Goal: Use online tool/utility: Utilize a website feature to perform a specific function

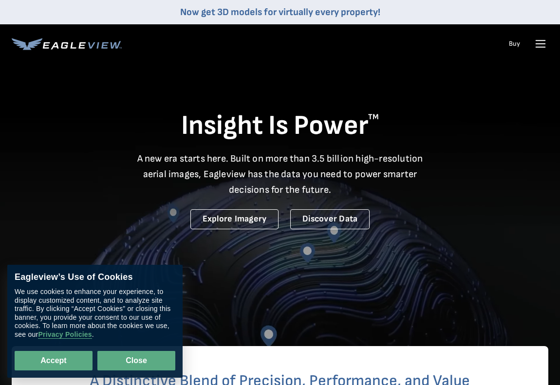
click at [152, 354] on button "Close" at bounding box center [136, 360] width 78 height 19
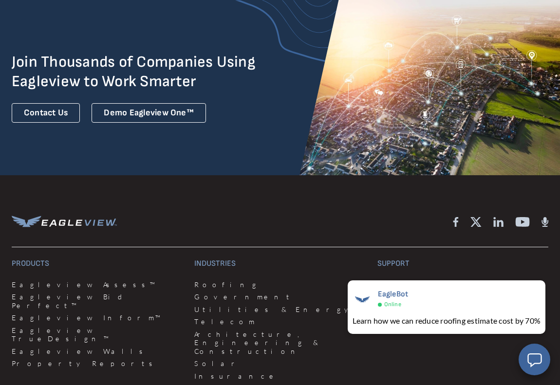
scroll to position [2628, 0]
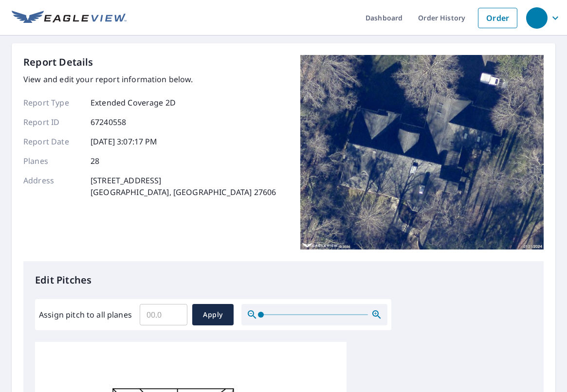
click at [146, 314] on input "Assign pitch to all planes" at bounding box center [164, 314] width 48 height 27
click at [151, 313] on input "Assign pitch to all planes" at bounding box center [164, 314] width 48 height 27
click at [150, 314] on input "Assign pitch to all planes" at bounding box center [164, 314] width 48 height 27
click at [146, 317] on input "Assign pitch to all planes" at bounding box center [164, 314] width 48 height 27
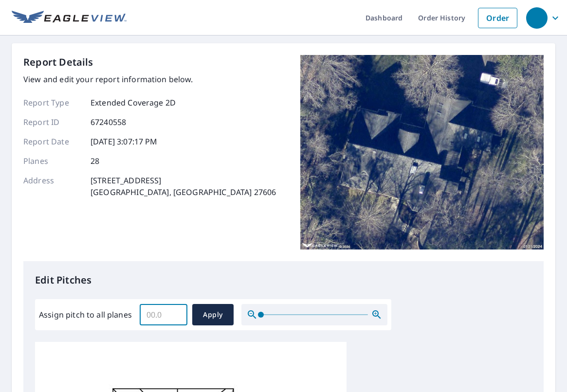
click at [145, 315] on input "Assign pitch to all planes" at bounding box center [164, 314] width 48 height 27
click at [179, 312] on input "0.1" at bounding box center [164, 314] width 48 height 27
click at [175, 313] on input "0.2" at bounding box center [164, 314] width 48 height 27
click at [175, 313] on input "0.3" at bounding box center [164, 314] width 48 height 27
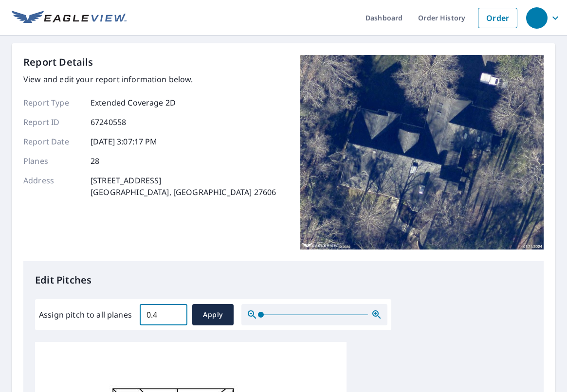
click at [175, 313] on input "0.4" at bounding box center [164, 314] width 48 height 27
click at [175, 313] on input "0.5" at bounding box center [164, 314] width 48 height 27
click at [175, 313] on input "0.6" at bounding box center [164, 314] width 48 height 27
click at [175, 313] on input "0.7" at bounding box center [164, 314] width 48 height 27
click at [175, 313] on input "0.8" at bounding box center [164, 314] width 48 height 27
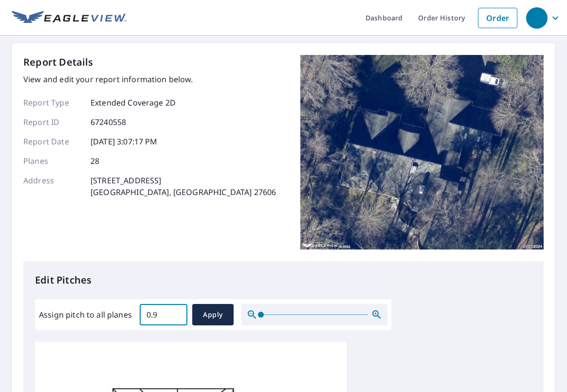
click at [175, 313] on input "0.9" at bounding box center [164, 314] width 48 height 27
click at [175, 313] on input "1" at bounding box center [164, 314] width 48 height 27
click at [175, 313] on input "1.1" at bounding box center [164, 314] width 48 height 27
click at [175, 313] on input "1.2" at bounding box center [164, 314] width 48 height 27
click at [175, 313] on input "1.3" at bounding box center [164, 314] width 48 height 27
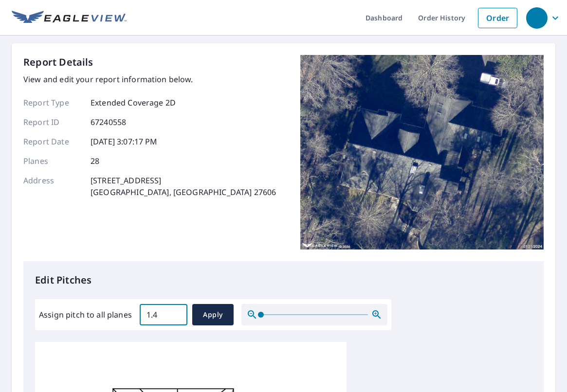
click at [175, 313] on input "1.4" at bounding box center [164, 314] width 48 height 27
click at [175, 313] on input "10.2" at bounding box center [164, 314] width 48 height 27
click at [176, 317] on input "10.1" at bounding box center [164, 314] width 48 height 27
type input "10"
click at [176, 317] on input "10" at bounding box center [164, 314] width 48 height 27
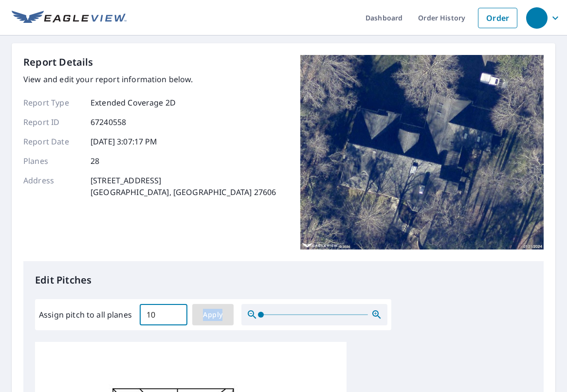
click at [216, 305] on div "Assign pitch to all planes 10 ​ Apply" at bounding box center [213, 314] width 356 height 31
click at [214, 313] on span "Apply" at bounding box center [213, 315] width 26 height 12
type input "10"
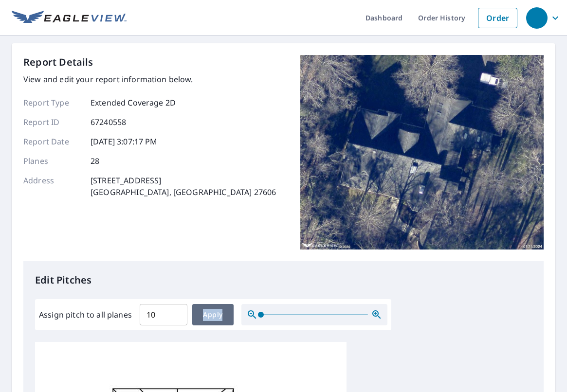
type input "10"
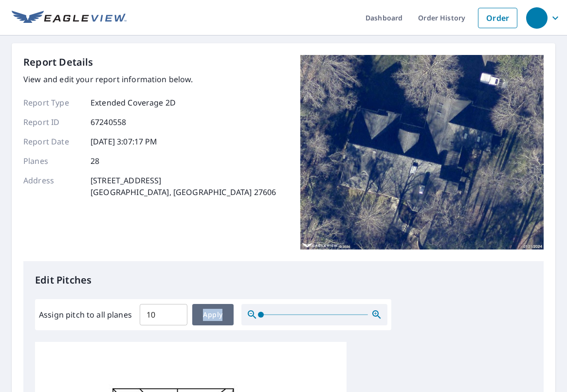
type input "10"
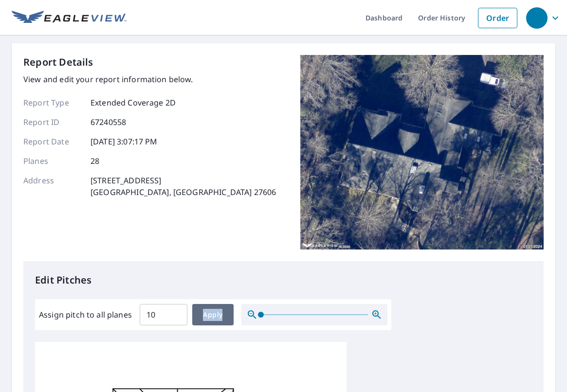
type input "10"
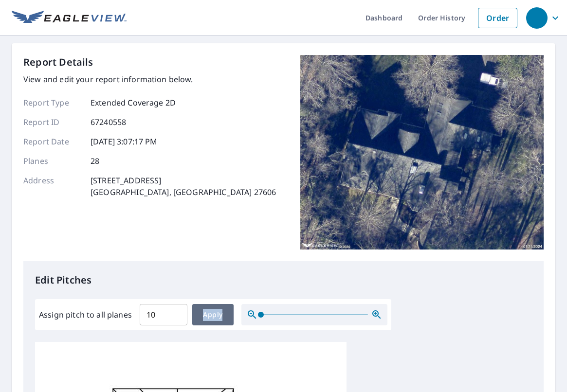
type input "10"
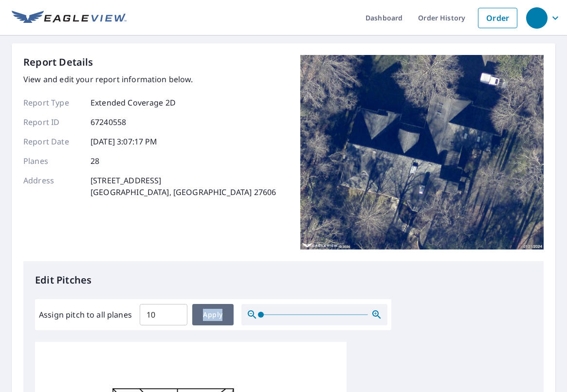
type input "10"
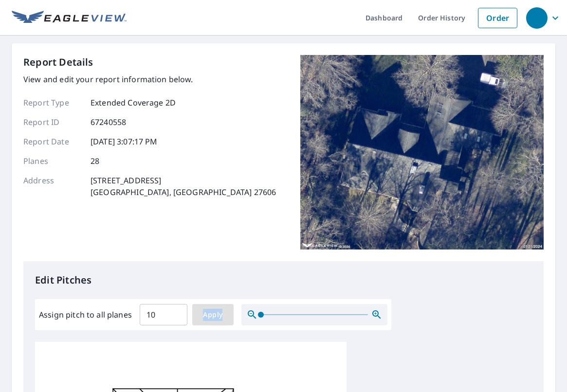
click at [211, 315] on span "Apply" at bounding box center [213, 315] width 26 height 12
click at [218, 317] on span "Apply" at bounding box center [213, 315] width 26 height 12
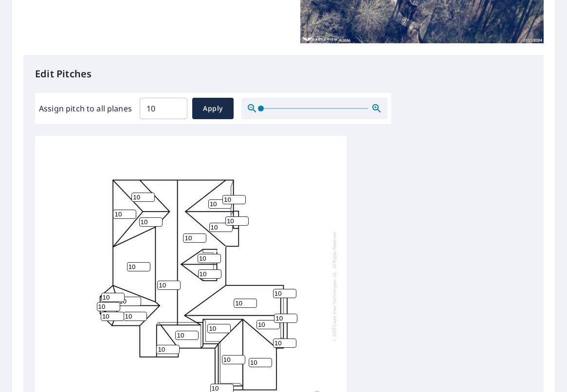
scroll to position [385, 0]
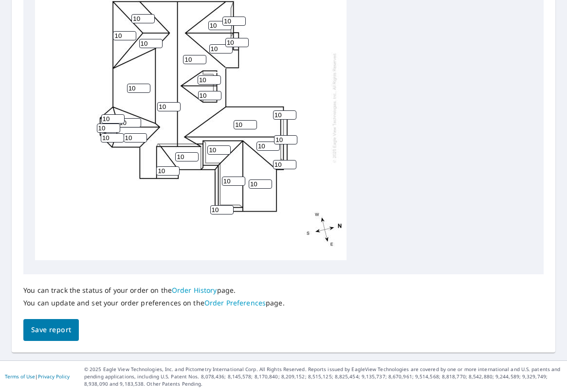
click at [197, 291] on link "Order History" at bounding box center [194, 290] width 45 height 9
